Goal: Transaction & Acquisition: Purchase product/service

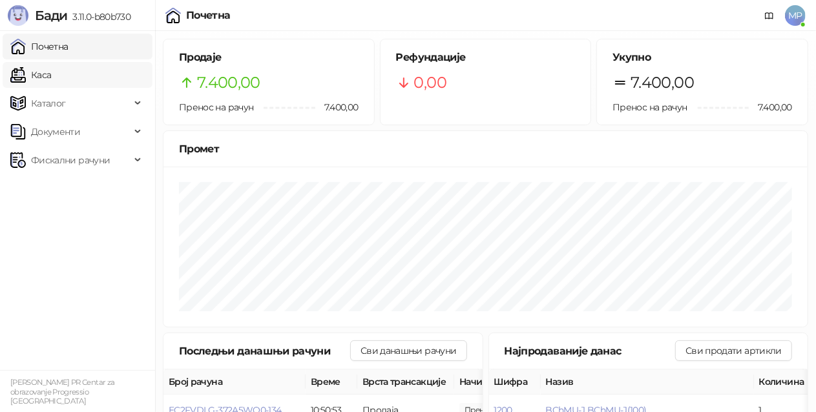
click at [51, 72] on link "Каса" at bounding box center [30, 75] width 41 height 26
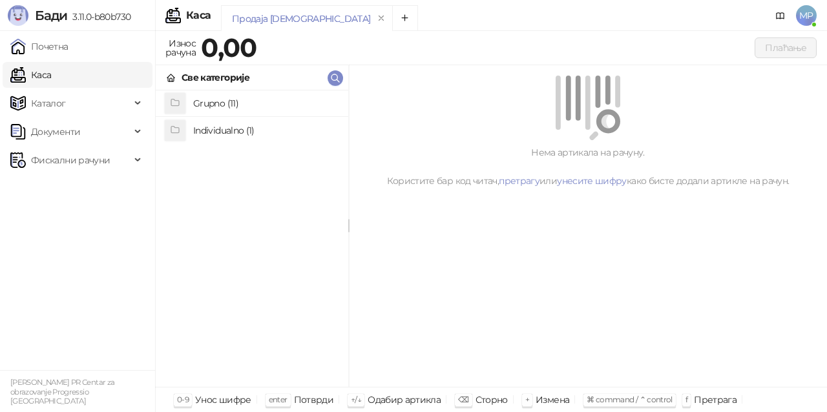
click at [300, 136] on h4 "Individualno (1)" at bounding box center [265, 130] width 145 height 21
click at [290, 110] on h4 "IPRU" at bounding box center [265, 104] width 145 height 21
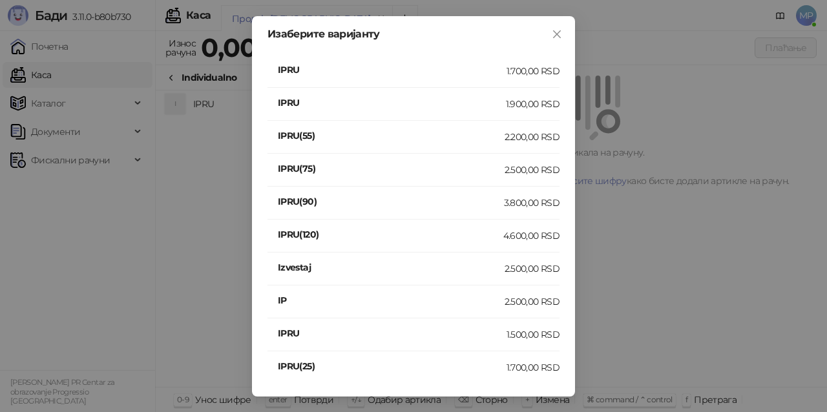
click at [496, 102] on h4 "IPRU" at bounding box center [392, 103] width 228 height 14
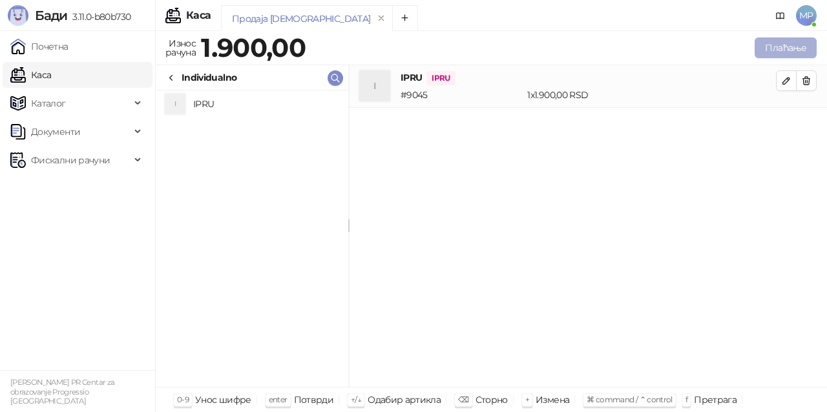
click at [776, 49] on button "Плаћање" at bounding box center [785, 47] width 62 height 21
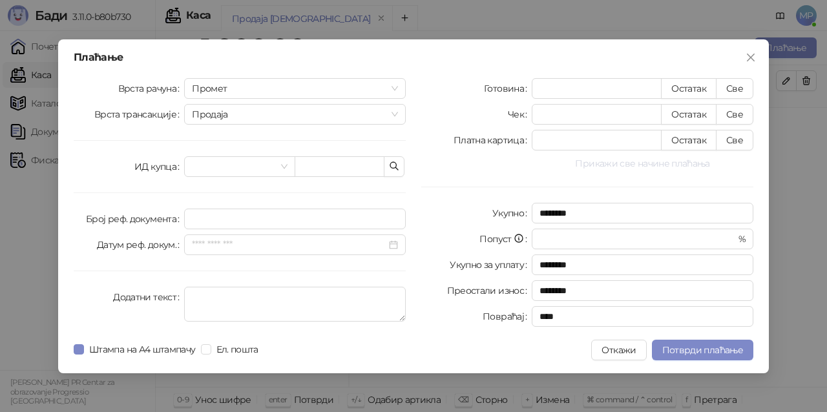
click at [647, 163] on button "Прикажи све начине плаћања" at bounding box center [641, 163] width 221 height 15
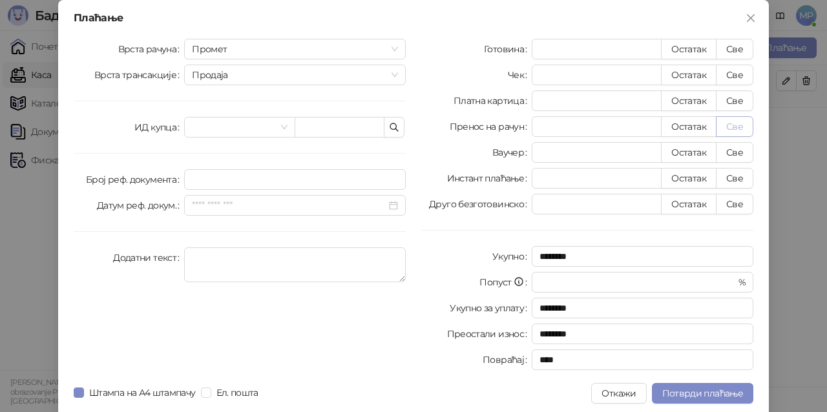
click at [730, 129] on button "Све" at bounding box center [733, 126] width 37 height 21
type input "****"
click at [724, 395] on span "Потврди плаћање" at bounding box center [702, 393] width 81 height 12
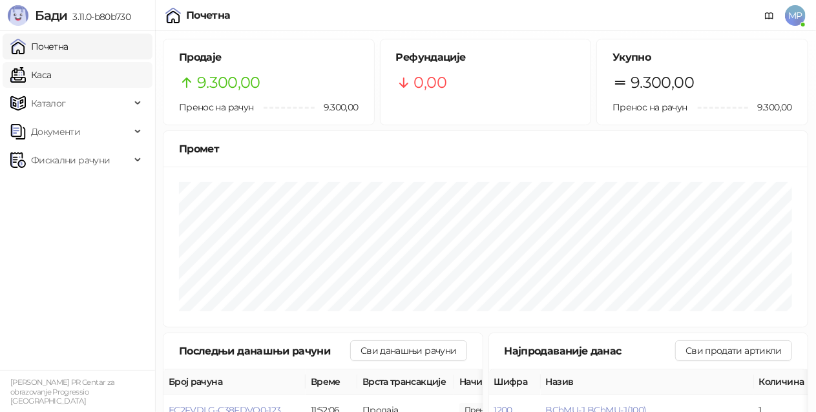
click at [45, 76] on link "Каса" at bounding box center [30, 75] width 41 height 26
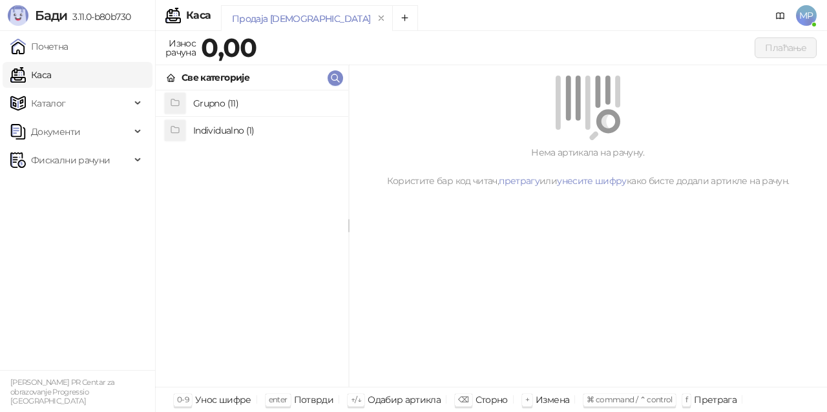
click at [262, 98] on h4 "Grupno (11)" at bounding box center [265, 103] width 145 height 21
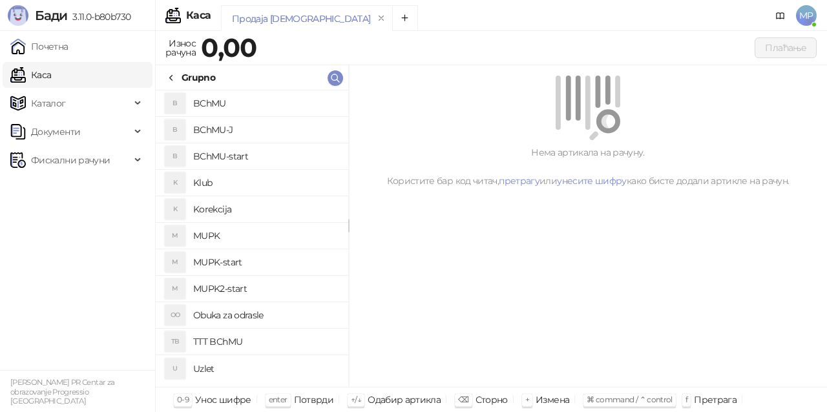
click at [267, 131] on h4 "BChMU-J" at bounding box center [265, 129] width 145 height 21
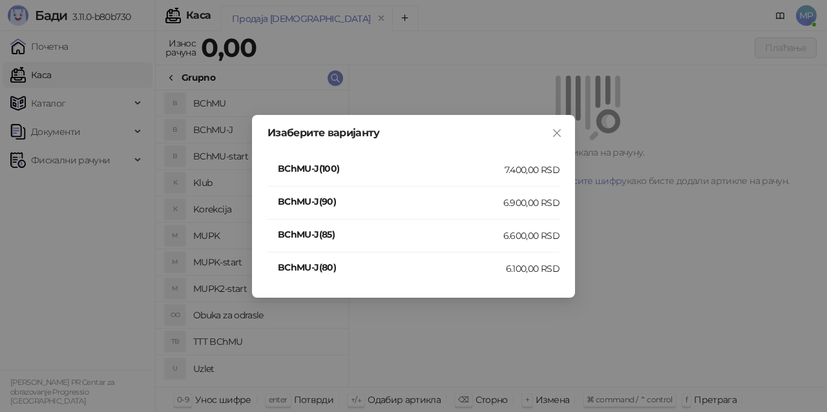
click at [529, 163] on div "7.400,00 RSD" at bounding box center [531, 170] width 55 height 14
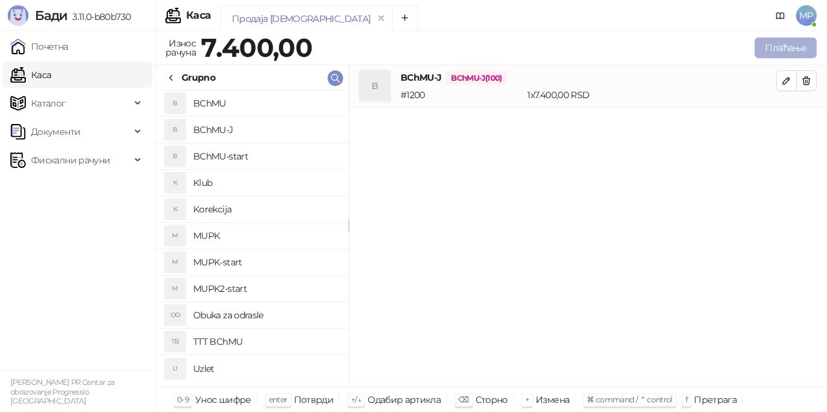
click at [779, 45] on button "Плаћање" at bounding box center [785, 47] width 62 height 21
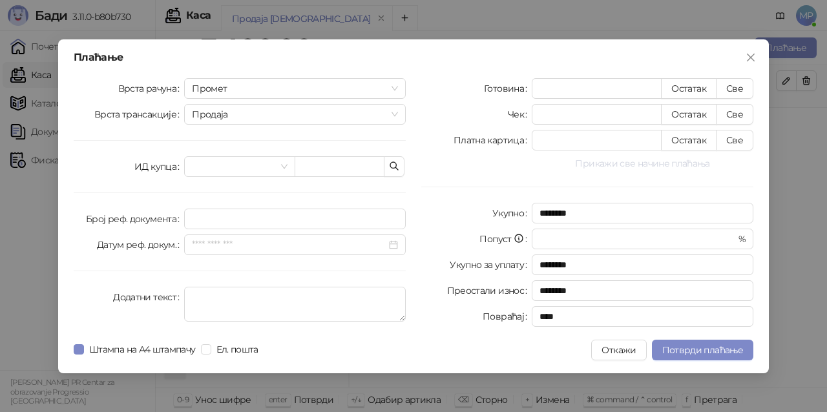
click at [637, 163] on button "Прикажи све начине плаћања" at bounding box center [641, 163] width 221 height 15
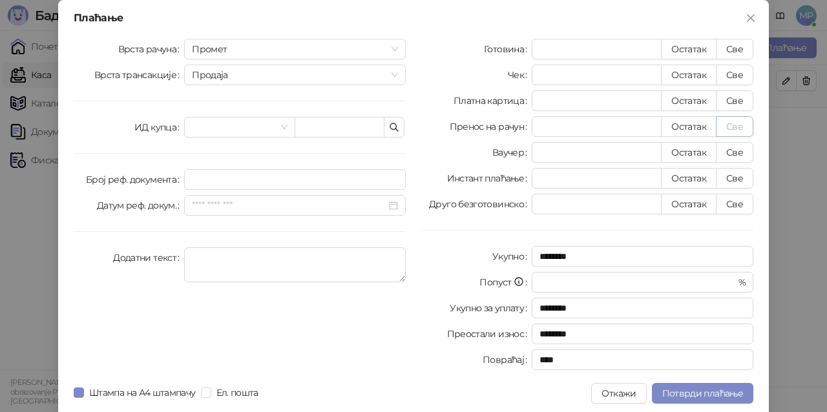
click at [729, 128] on button "Све" at bounding box center [733, 126] width 37 height 21
type input "****"
click at [700, 395] on span "Потврди плаћање" at bounding box center [702, 393] width 81 height 12
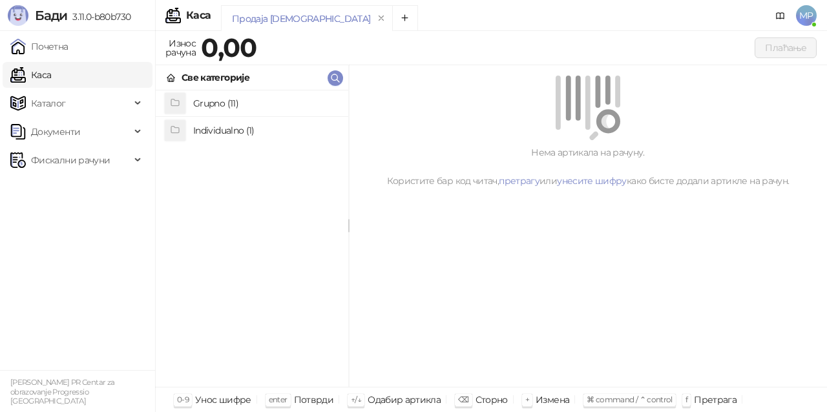
click at [227, 103] on h4 "Grupno (11)" at bounding box center [265, 103] width 145 height 21
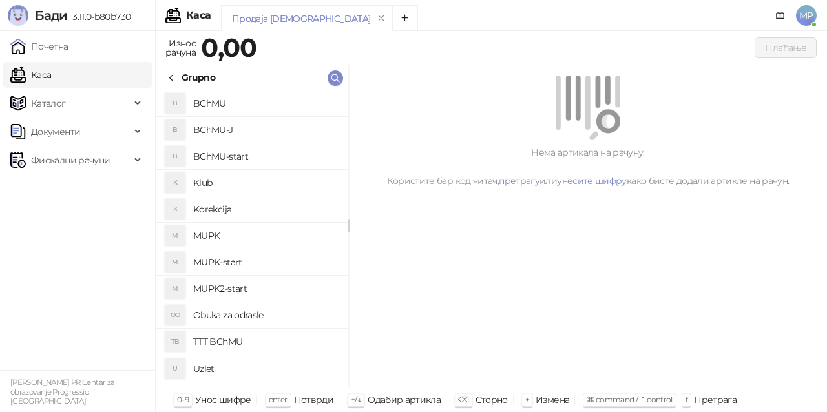
click at [234, 127] on h4 "BChMU-J" at bounding box center [265, 129] width 145 height 21
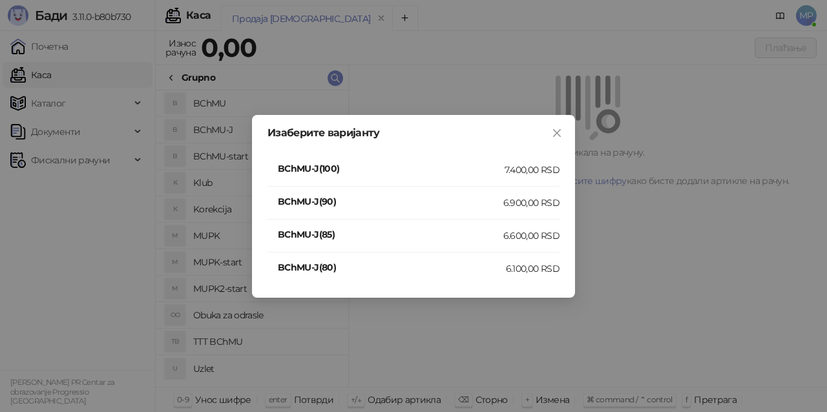
click at [525, 172] on div "7.400,00 RSD" at bounding box center [531, 170] width 55 height 14
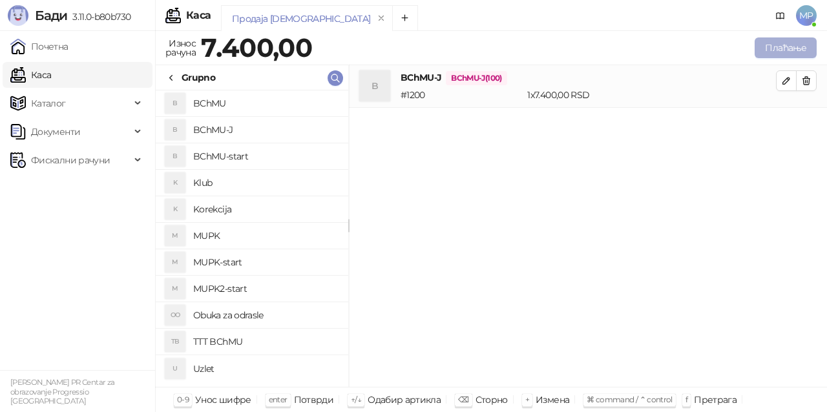
click at [789, 48] on button "Плаћање" at bounding box center [785, 47] width 62 height 21
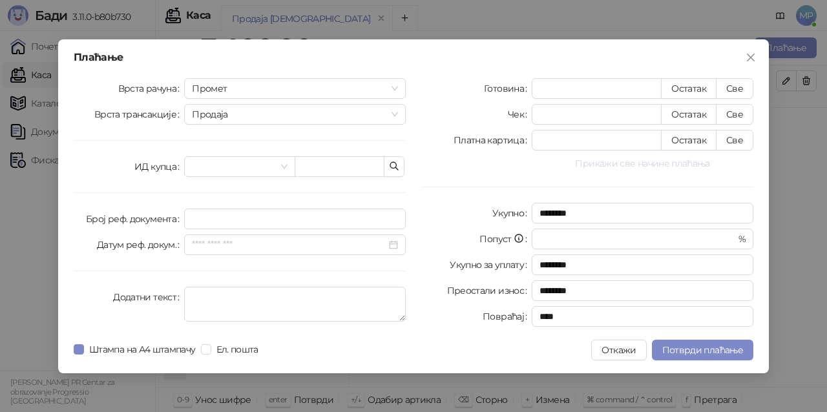
click at [657, 164] on button "Прикажи све начине плаћања" at bounding box center [641, 163] width 221 height 15
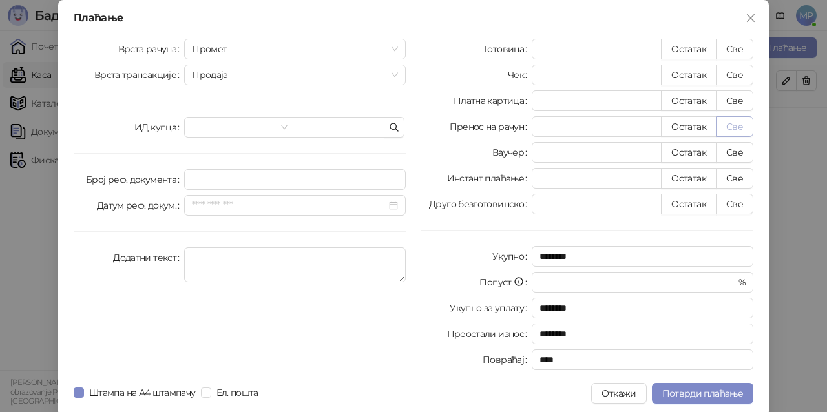
click at [725, 129] on button "Све" at bounding box center [733, 126] width 37 height 21
type input "****"
click at [714, 396] on span "Потврди плаћање" at bounding box center [702, 393] width 81 height 12
